Goal: Information Seeking & Learning: Learn about a topic

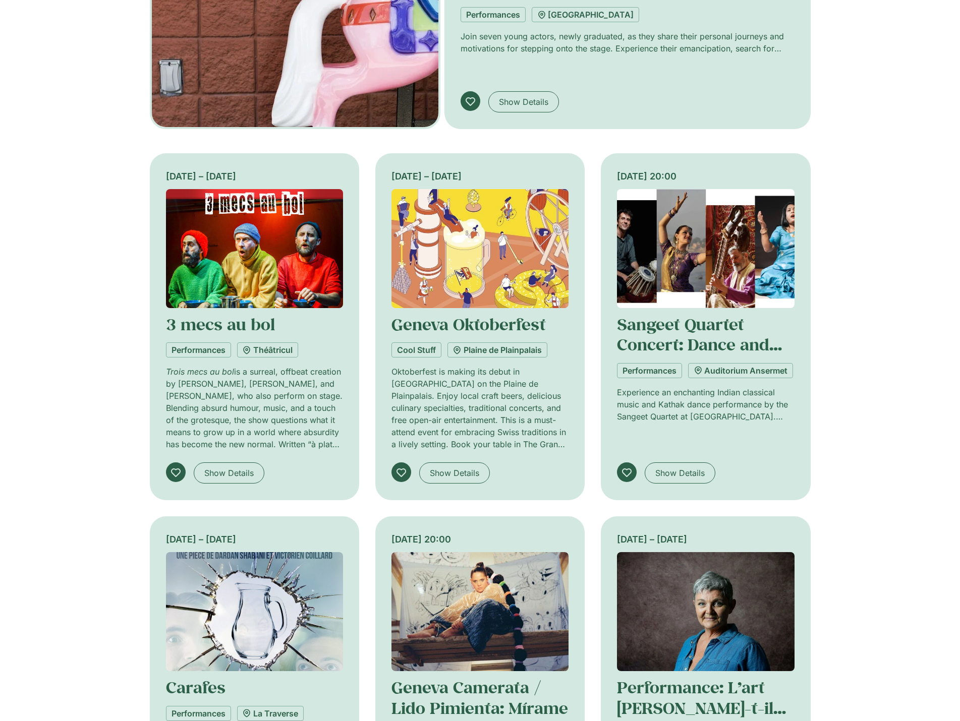
scroll to position [656, 0]
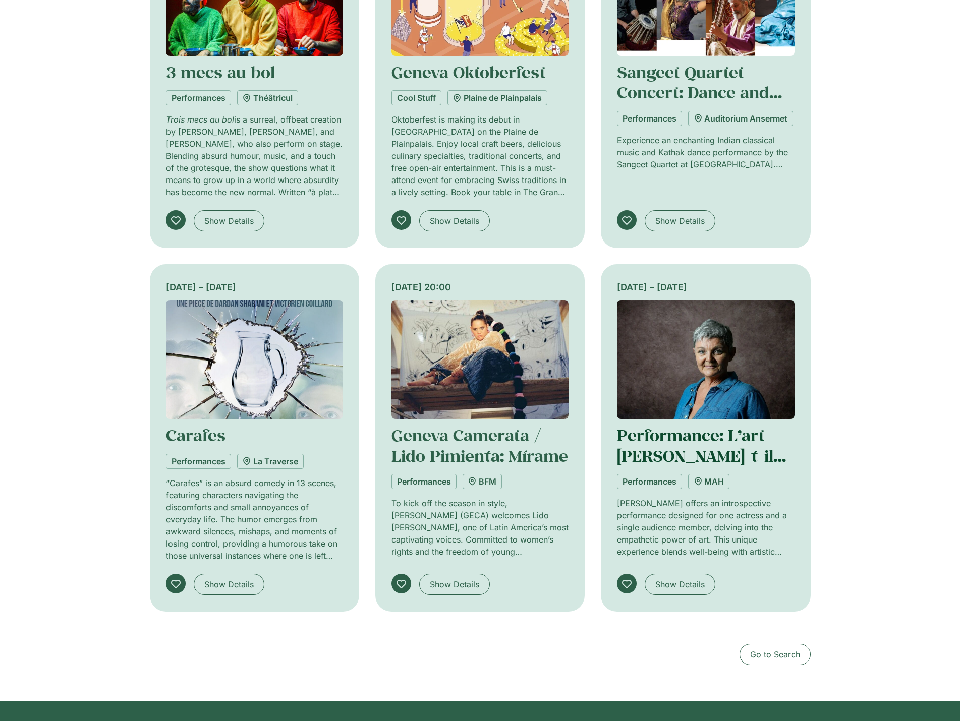
click at [715, 447] on link "Performance: L’art se soucie-t-il de toi?" at bounding box center [701, 456] width 169 height 62
click at [713, 481] on link "MAH" at bounding box center [708, 481] width 41 height 15
click at [681, 433] on link "Performance: L’art se soucie-t-il de toi?" at bounding box center [701, 456] width 169 height 62
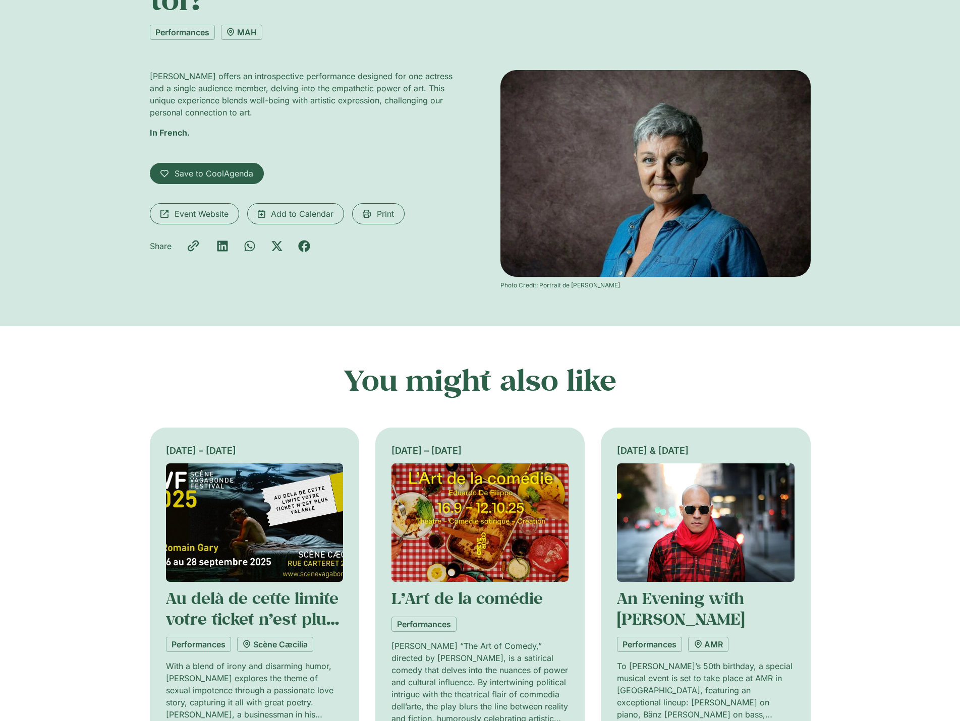
scroll to position [101, 0]
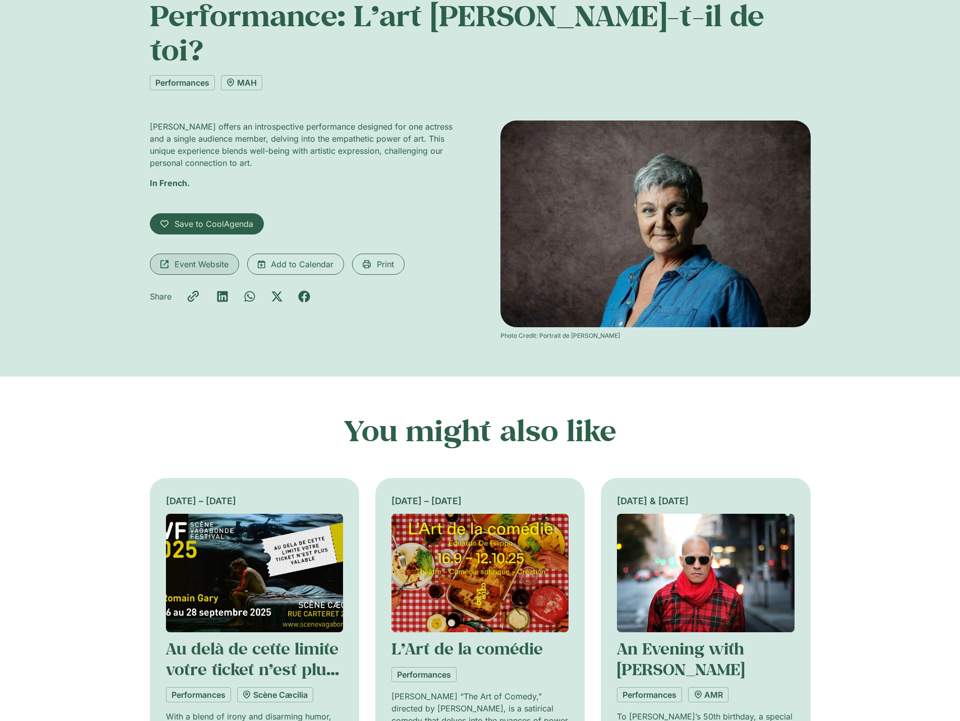
click at [184, 258] on span "Event Website" at bounding box center [202, 264] width 54 height 12
click at [270, 638] on link "Au delà de cette limite votre ticket n’est plus valable" at bounding box center [252, 669] width 173 height 62
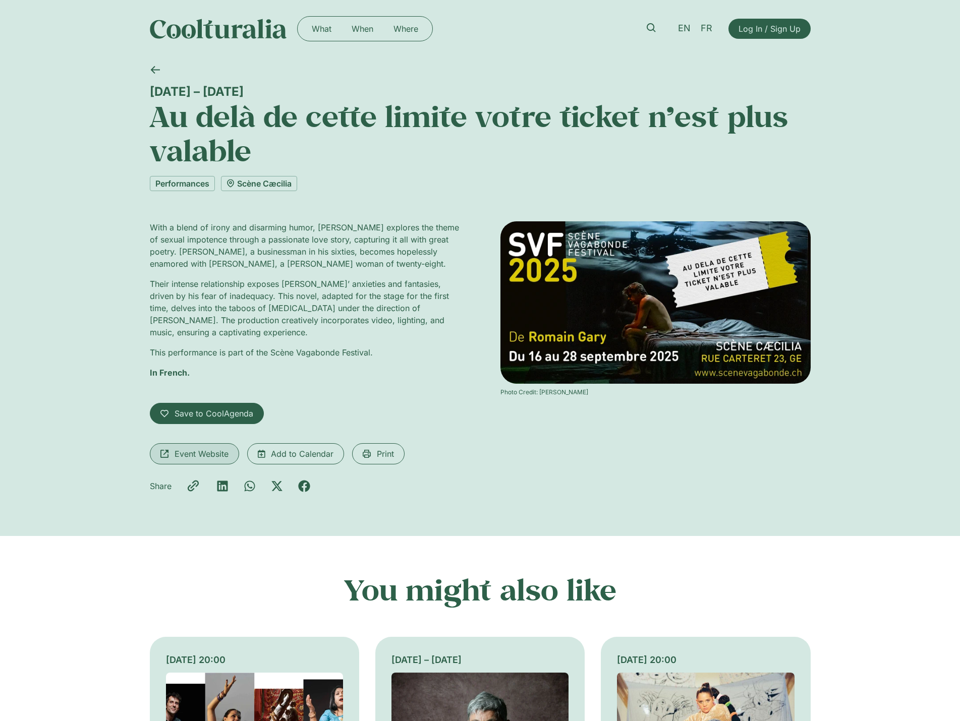
click at [207, 448] on span "Event Website" at bounding box center [202, 454] width 54 height 12
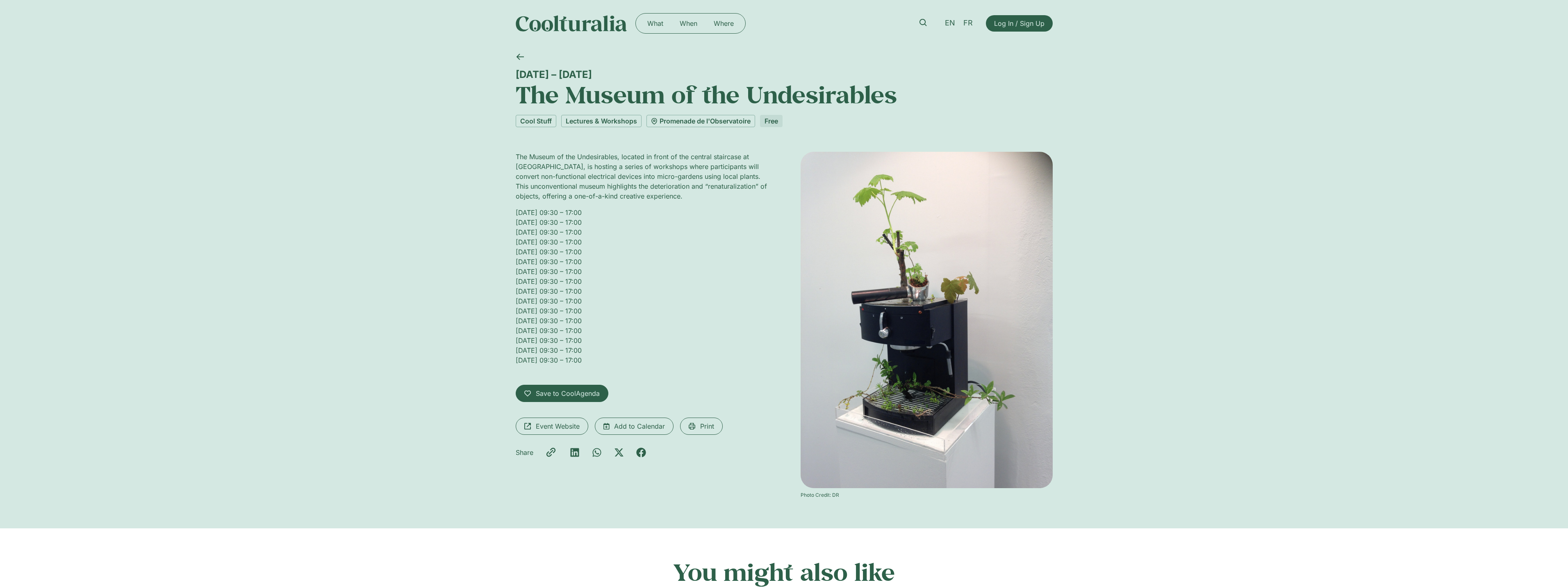
click at [497, 190] on div "17 May – 26 September The Museum of the Undesirables Cool Stuff Lectures & Work…" at bounding box center [784, 288] width 1568 height 481
click at [644, 272] on p "Saturday 17 May, 09:30 – 17:00 Sunday 18 May, 09:30 – 17:00 Saturday 31 May, 09…" at bounding box center [642, 286] width 252 height 158
click at [723, 124] on link "Promenade de l'Observatoire" at bounding box center [701, 120] width 109 height 12
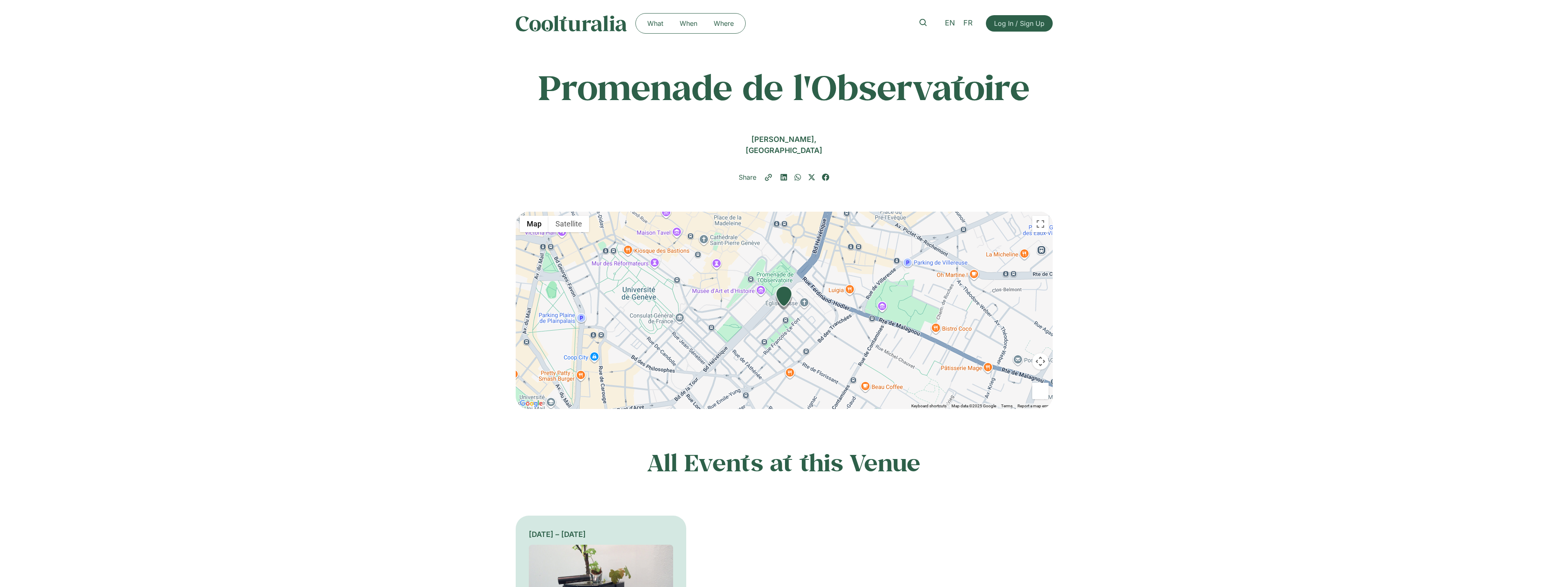
scroll to position [205, 0]
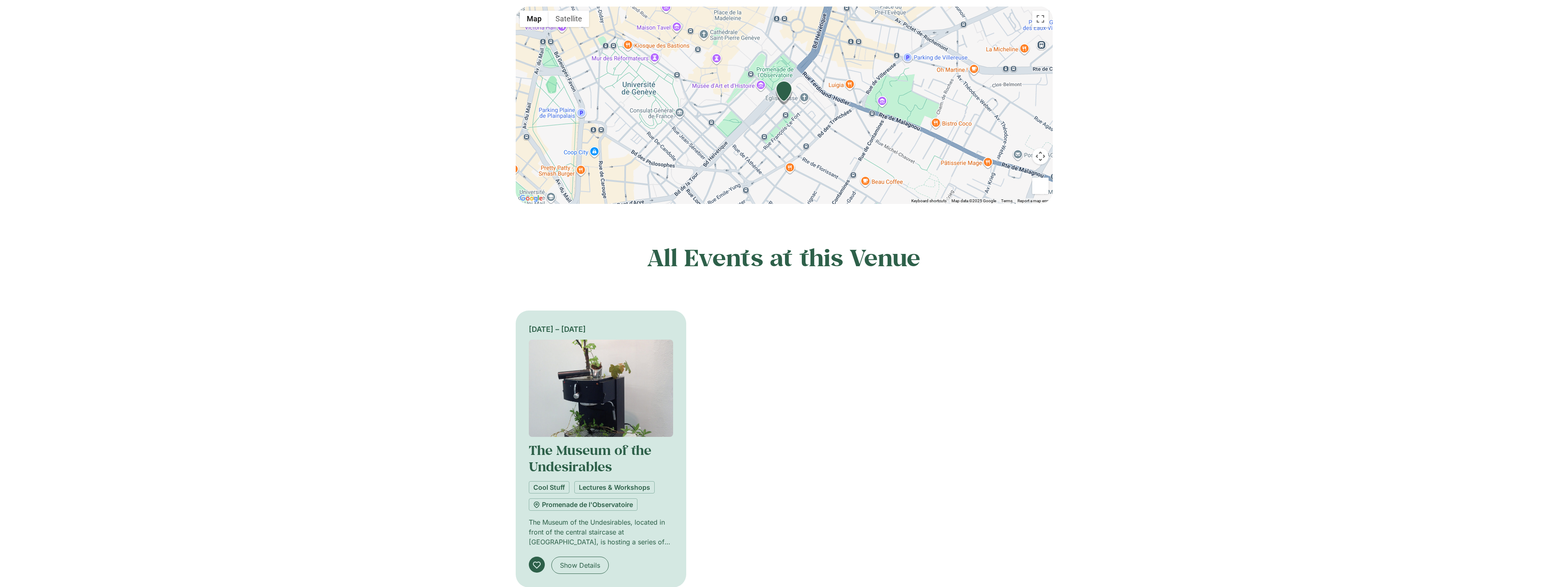
click at [457, 302] on div "All Events at this Venue [DATE] – [DATE] The Museum of the Undesirables Cool St…" at bounding box center [784, 415] width 1568 height 345
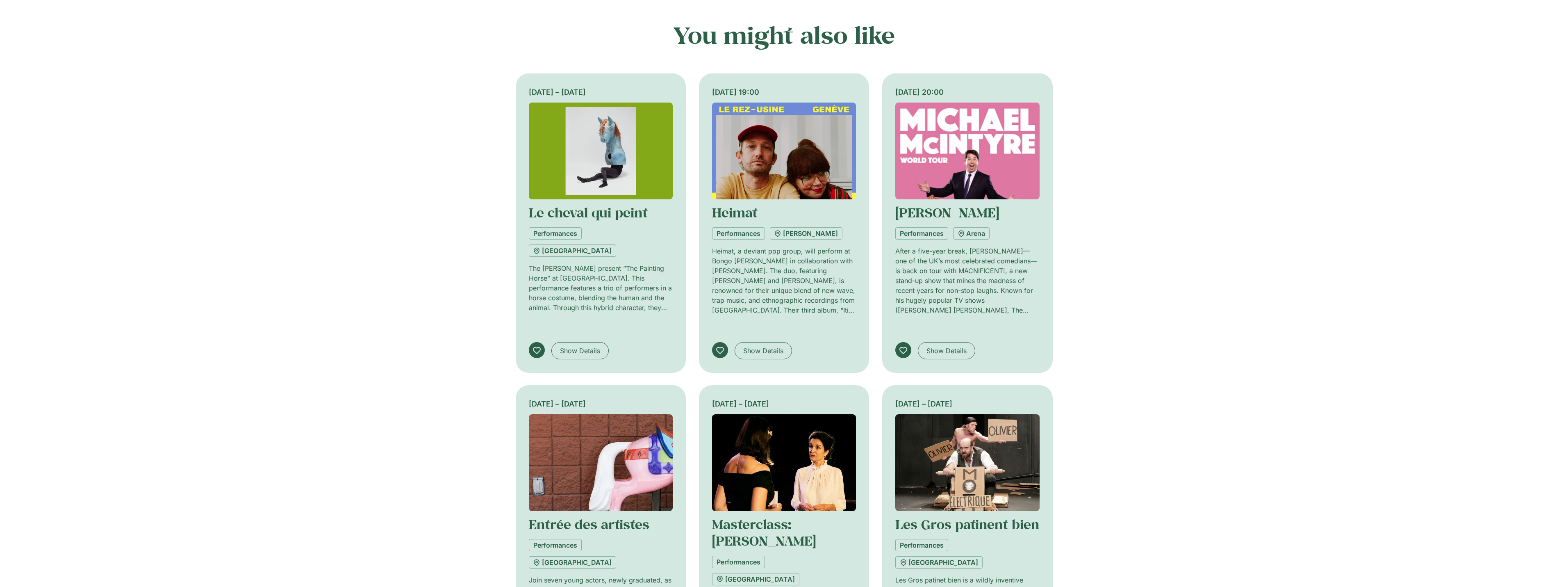
scroll to position [492, 0]
